Goal: Task Accomplishment & Management: Complete application form

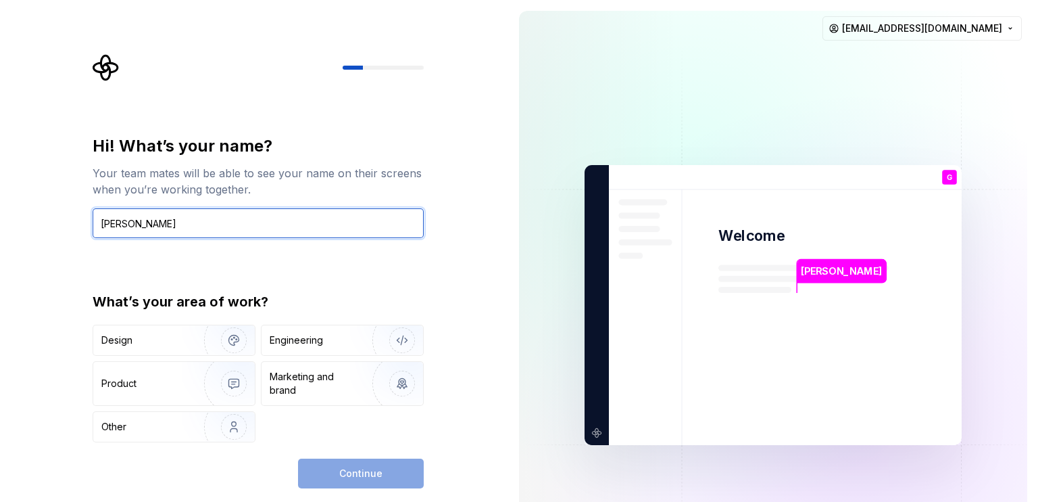
type input "[PERSON_NAME]"
click at [514, 270] on div "[PERSON_NAME] Welcome G You T B +3 [PERSON_NAME] [PERSON_NAME] [EMAIL_ADDRESS][…" at bounding box center [773, 305] width 530 height 610
click at [457, 305] on div "Hi! What’s your name? Your team mates will be able to see your name on their sc…" at bounding box center [254, 305] width 508 height 610
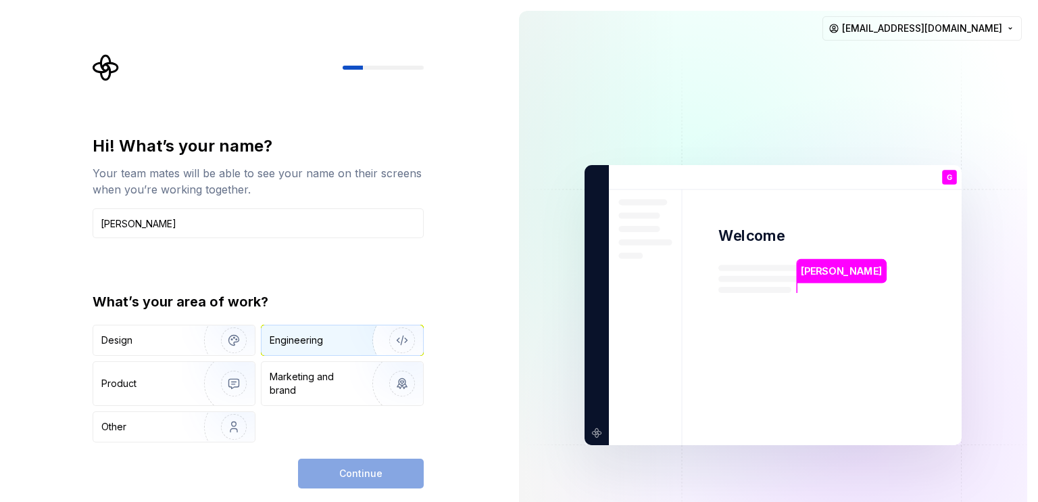
click at [373, 335] on img "button" at bounding box center [393, 340] width 87 height 91
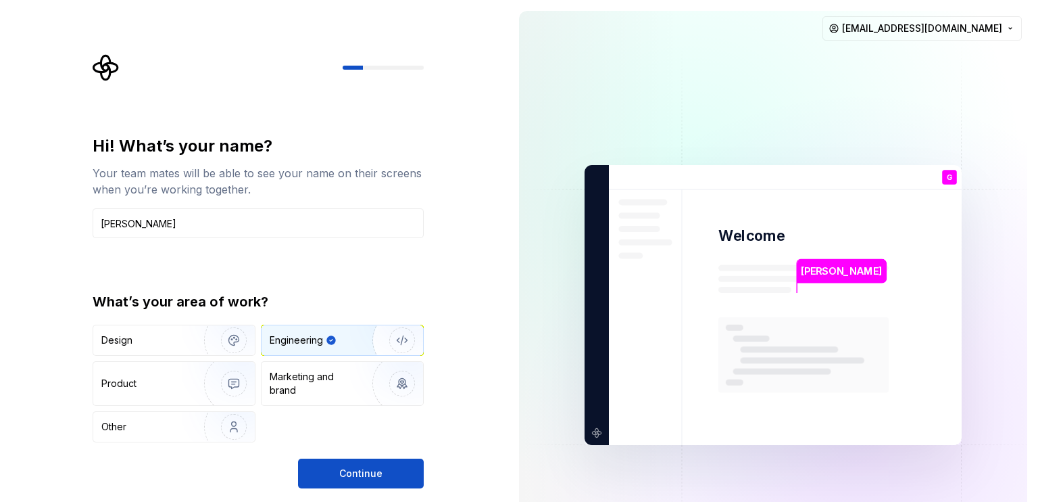
drag, startPoint x: 390, startPoint y: 470, endPoint x: 439, endPoint y: 445, distance: 54.4
click at [390, 470] on button "Continue" at bounding box center [361, 473] width 126 height 30
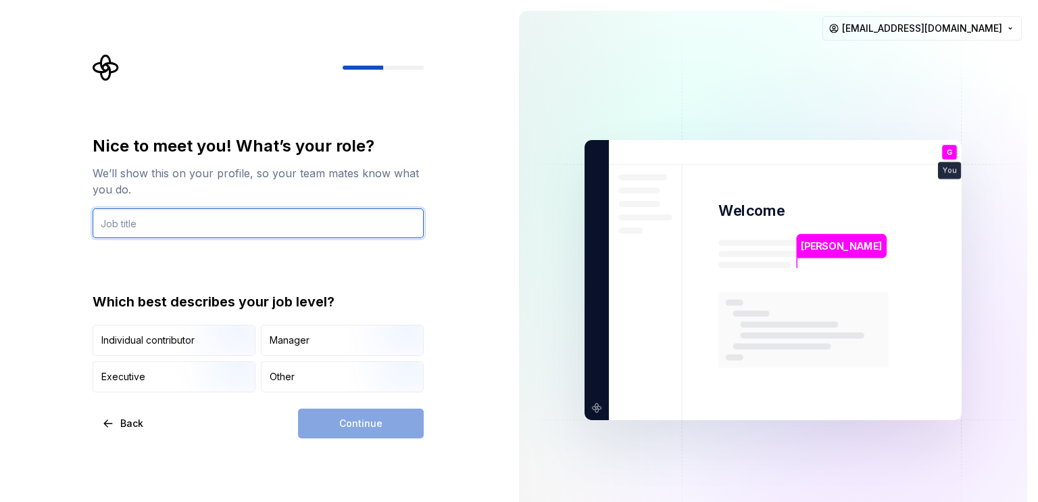
click at [268, 217] on input "text" at bounding box center [258, 223] width 331 height 30
type input "dev"
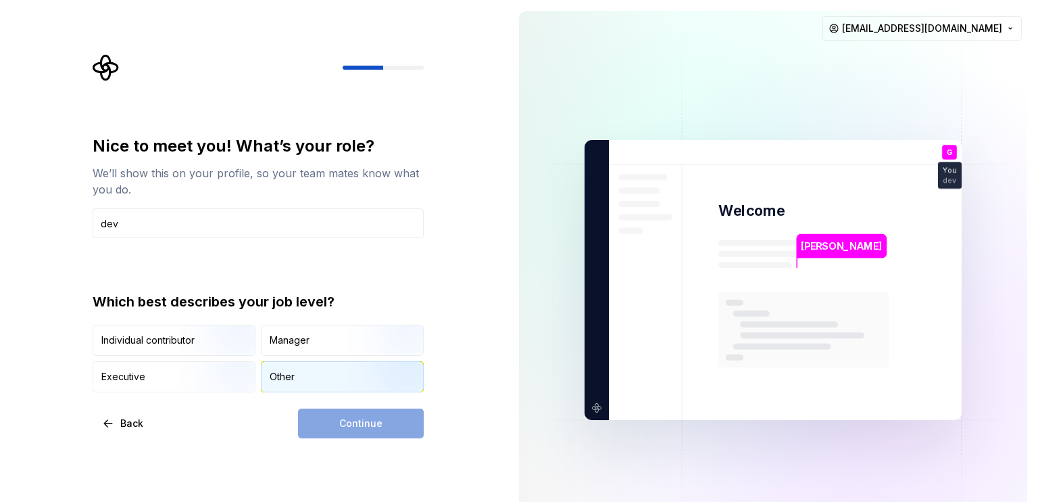
click at [292, 382] on div "Other" at bounding box center [282, 377] width 25 height 14
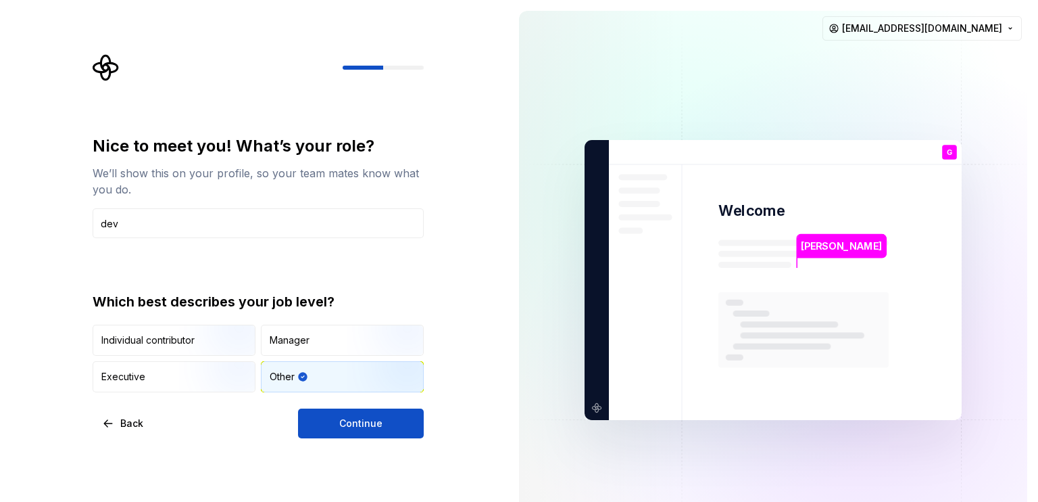
click at [337, 420] on button "Continue" at bounding box center [361, 423] width 126 height 30
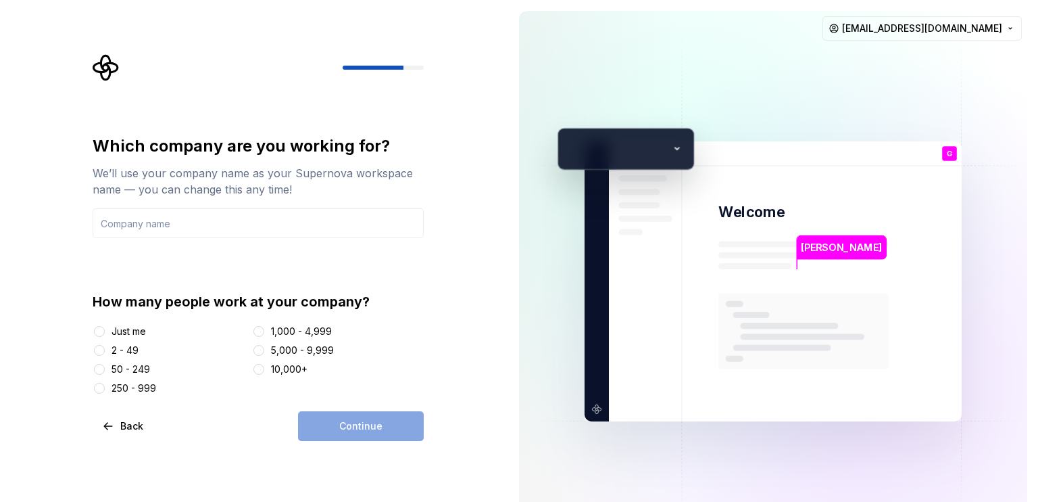
click at [122, 335] on div "Just me" at bounding box center [129, 331] width 34 height 14
click at [105, 335] on button "Just me" at bounding box center [99, 331] width 11 height 11
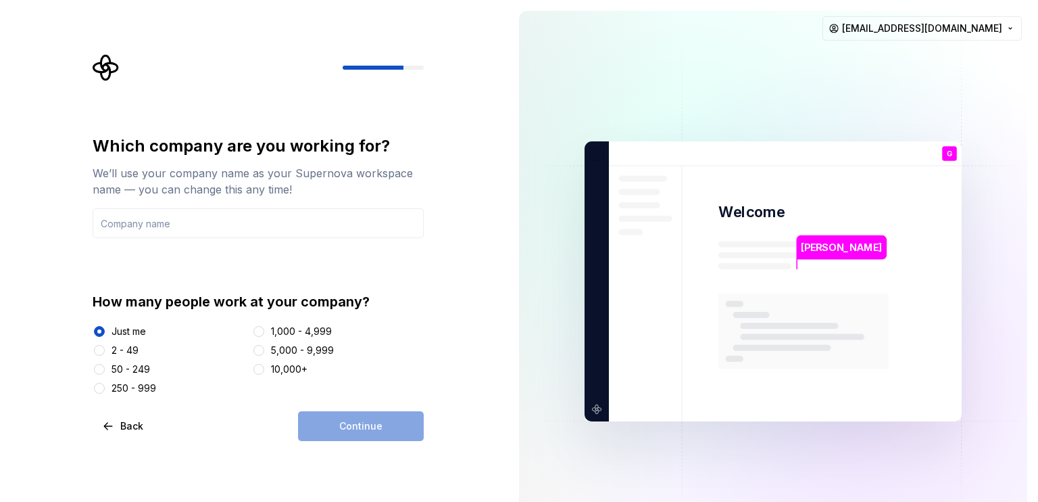
click at [231, 194] on div "We’ll use your company name as your Supernova workspace name — you can change t…" at bounding box center [258, 181] width 331 height 32
click at [253, 226] on input "text" at bounding box center [258, 223] width 331 height 30
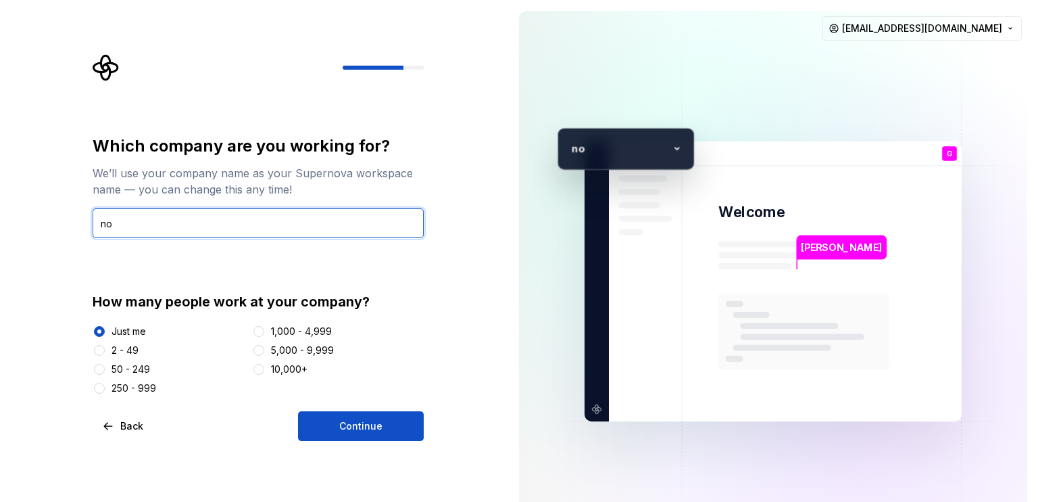
type input "no"
click at [394, 445] on div "Which company are you working for? We’ll use your company name as your Supernov…" at bounding box center [254, 281] width 508 height 562
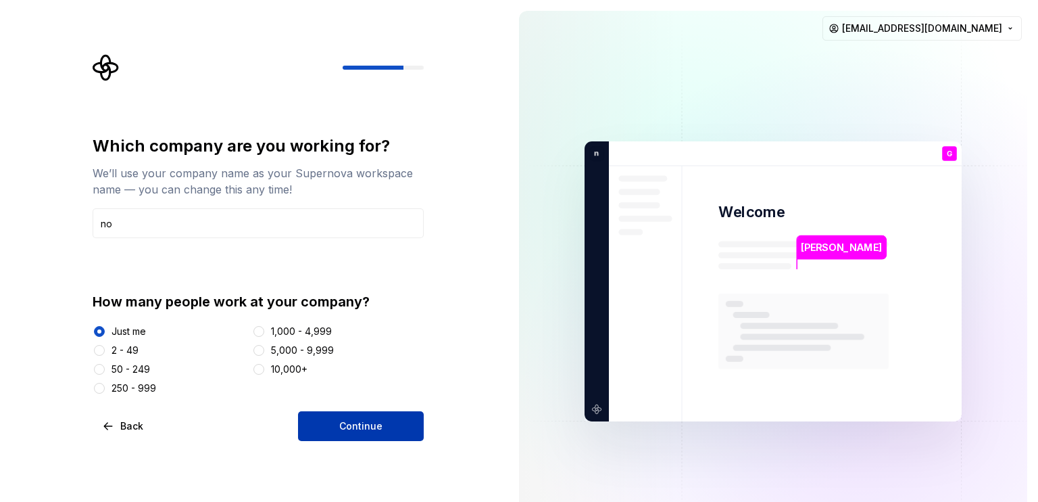
click at [406, 440] on div "Continue" at bounding box center [361, 426] width 126 height 30
click at [328, 433] on button "Continue" at bounding box center [361, 426] width 126 height 30
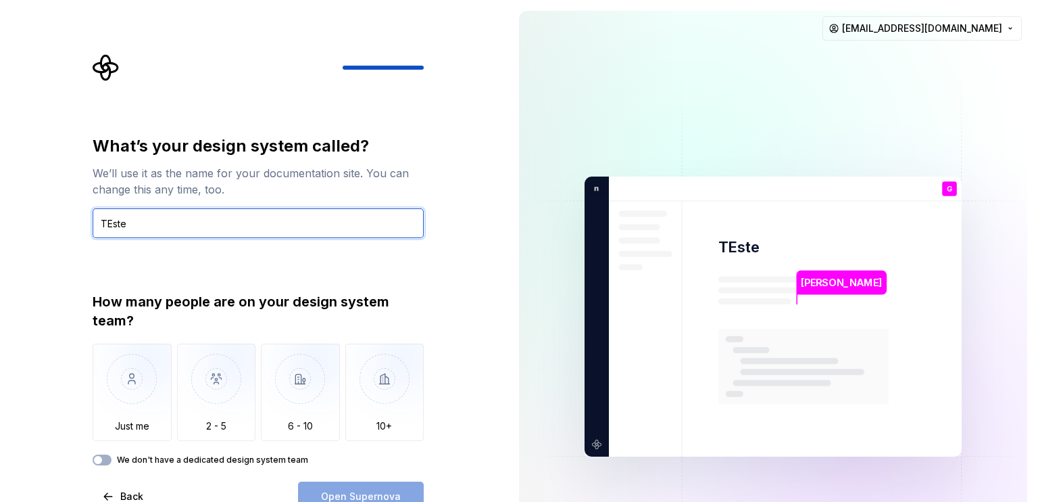
type input "TEstes"
type input "Testes"
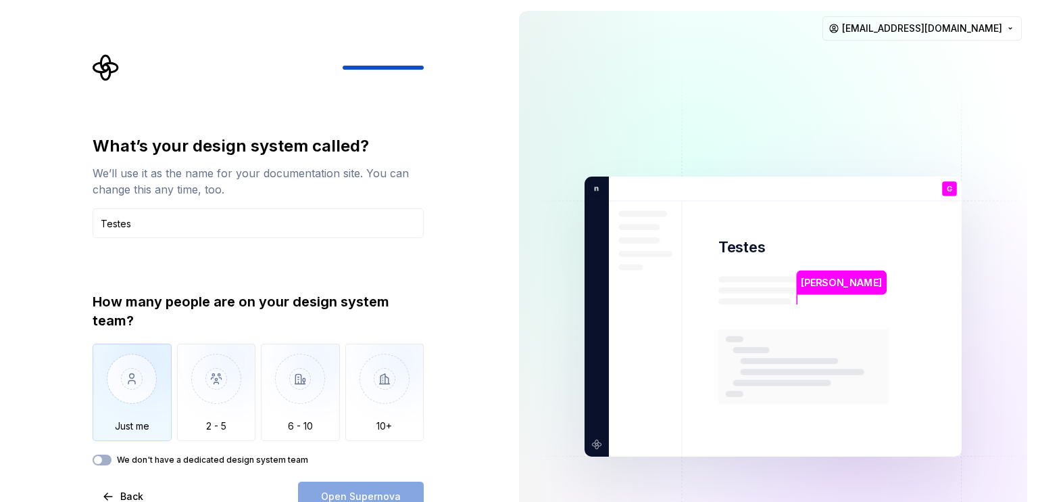
drag, startPoint x: 97, startPoint y: 413, endPoint x: 113, endPoint y: 397, distance: 22.0
click at [97, 413] on img "button" at bounding box center [132, 388] width 79 height 91
click at [357, 487] on button "Open Supernova" at bounding box center [361, 496] width 126 height 30
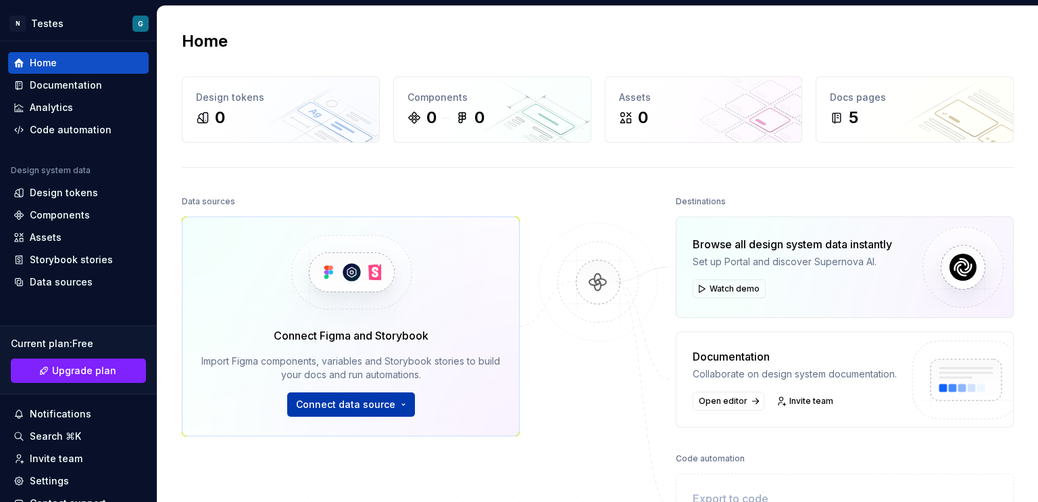
click at [379, 405] on span "Connect data source" at bounding box center [345, 404] width 99 height 14
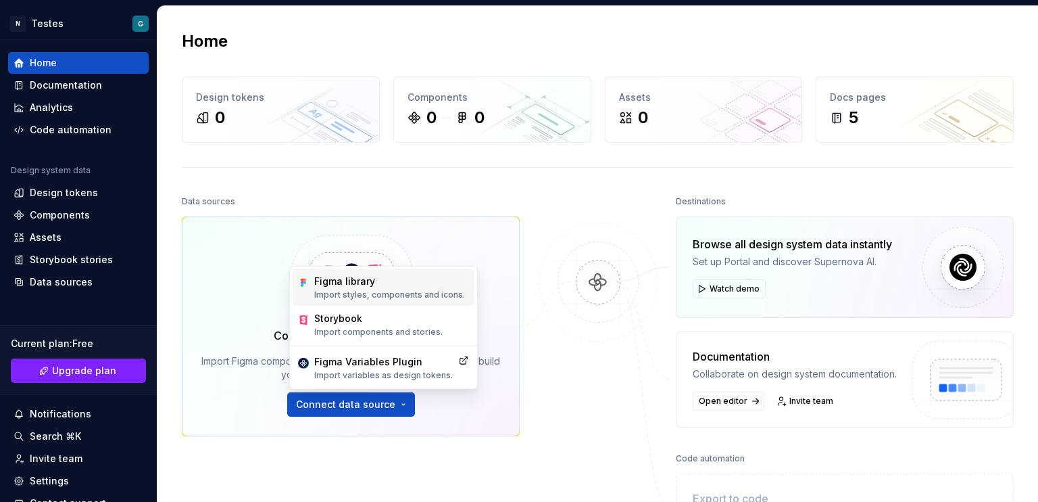
click at [411, 296] on p "Import styles, components and icons." at bounding box center [389, 294] width 151 height 11
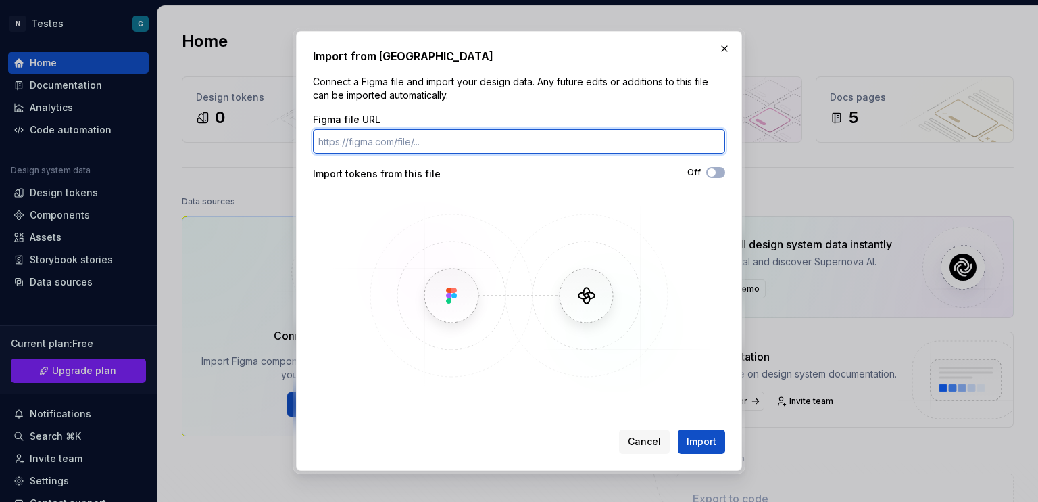
paste input "[URL][DOMAIN_NAME]"
type input "[URL][DOMAIN_NAME]"
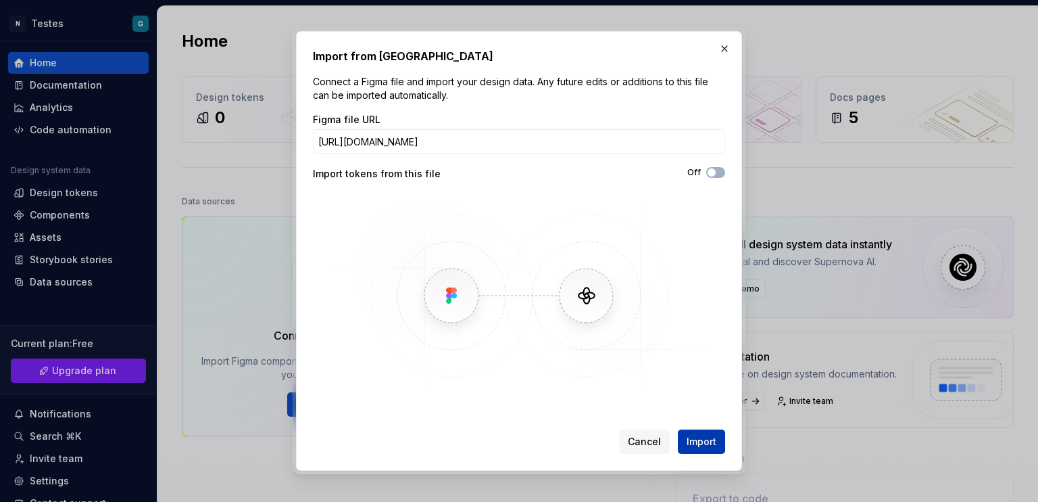
click at [706, 435] on span "Import" at bounding box center [702, 442] width 30 height 14
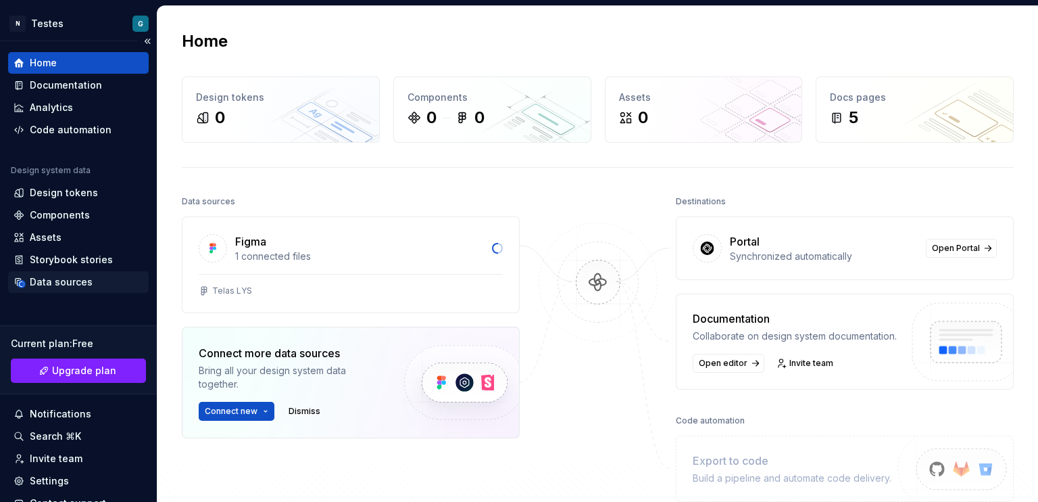
click at [63, 282] on div "Data sources" at bounding box center [61, 282] width 63 height 14
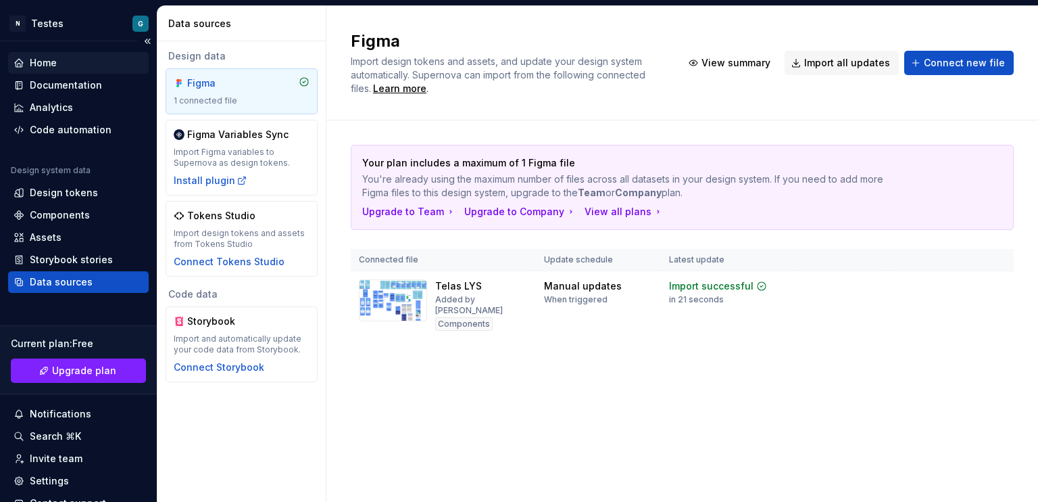
click at [89, 66] on div "Home" at bounding box center [79, 63] width 130 height 14
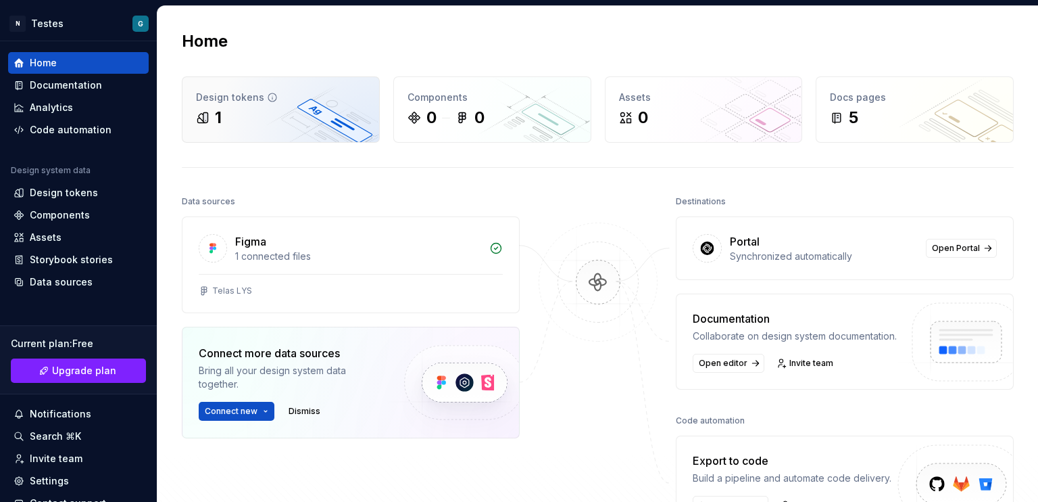
click at [312, 111] on div "1" at bounding box center [281, 118] width 170 height 22
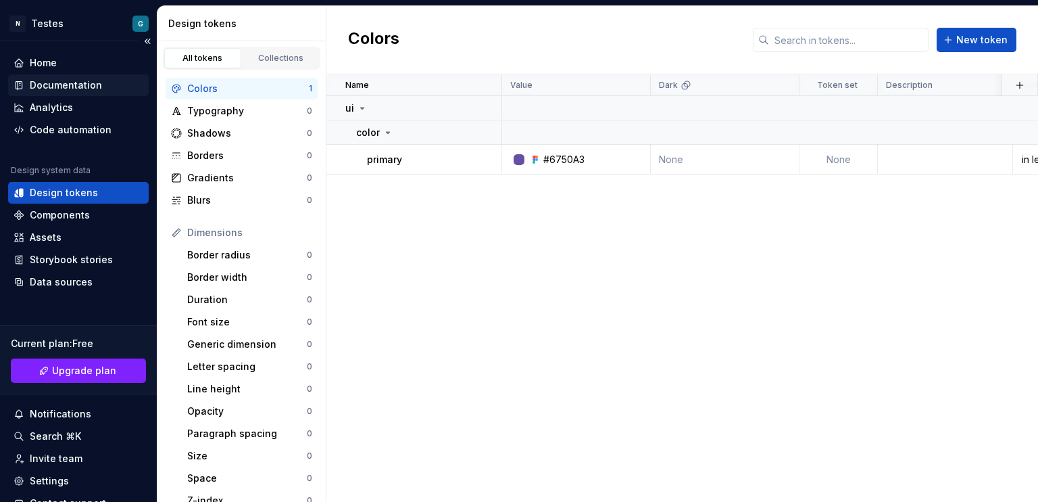
click at [66, 78] on div "Documentation" at bounding box center [66, 85] width 72 height 14
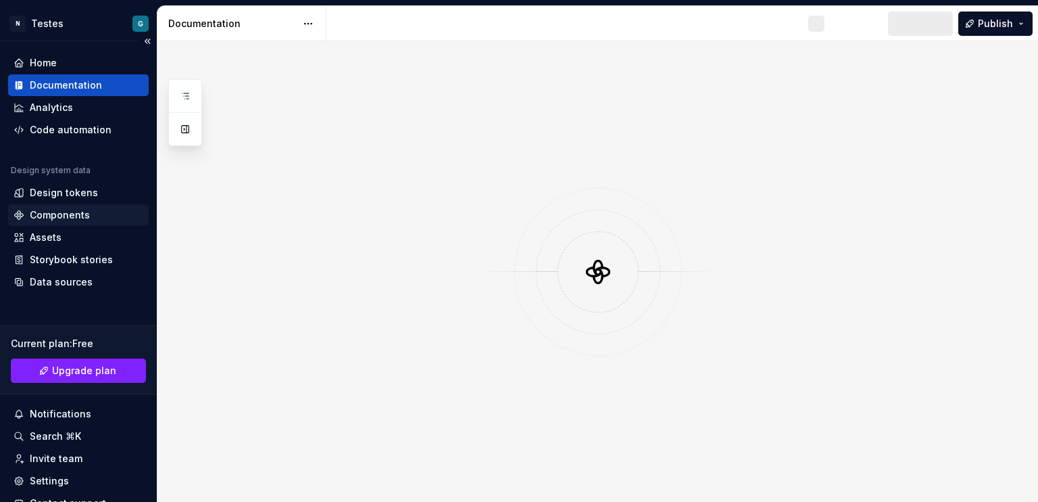
click at [73, 224] on div "Components" at bounding box center [78, 215] width 141 height 22
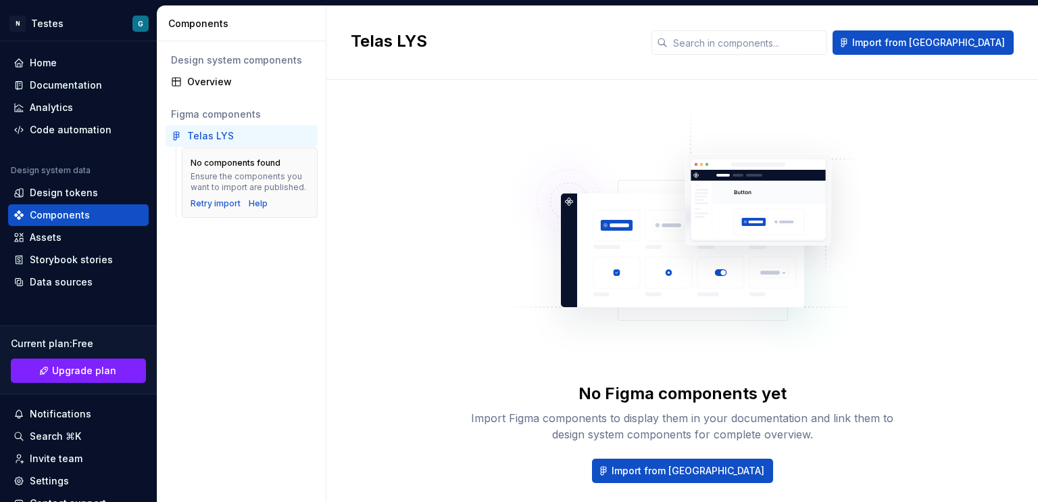
click at [236, 132] on div "Telas LYS" at bounding box center [249, 136] width 125 height 14
